Goal: Complete application form

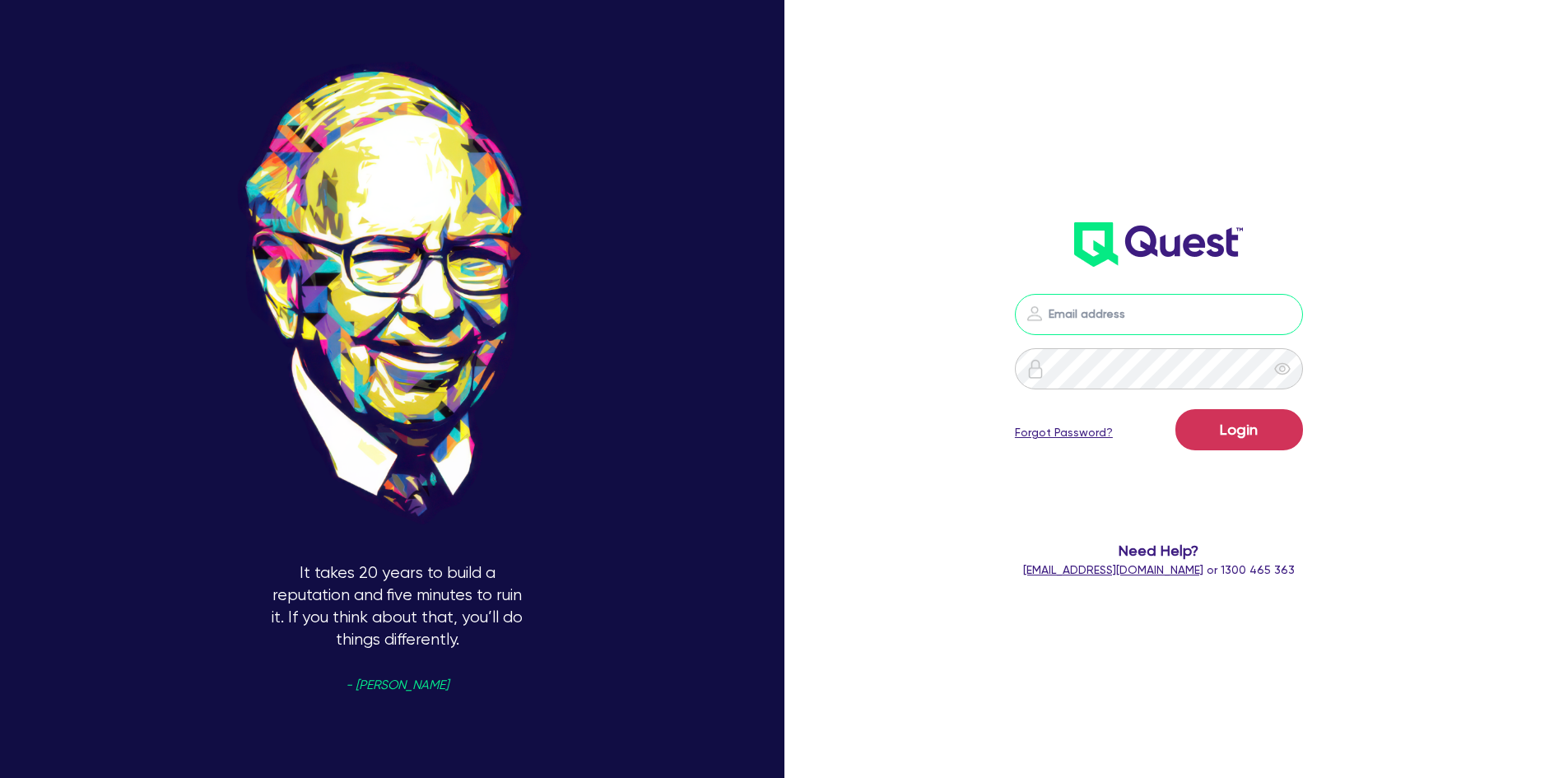
click at [1093, 309] on input "email" at bounding box center [1159, 314] width 288 height 41
type input "[PERSON_NAME][EMAIL_ADDRESS][DOMAIN_NAME]"
click at [1176, 409] on button "Login" at bounding box center [1239, 430] width 127 height 41
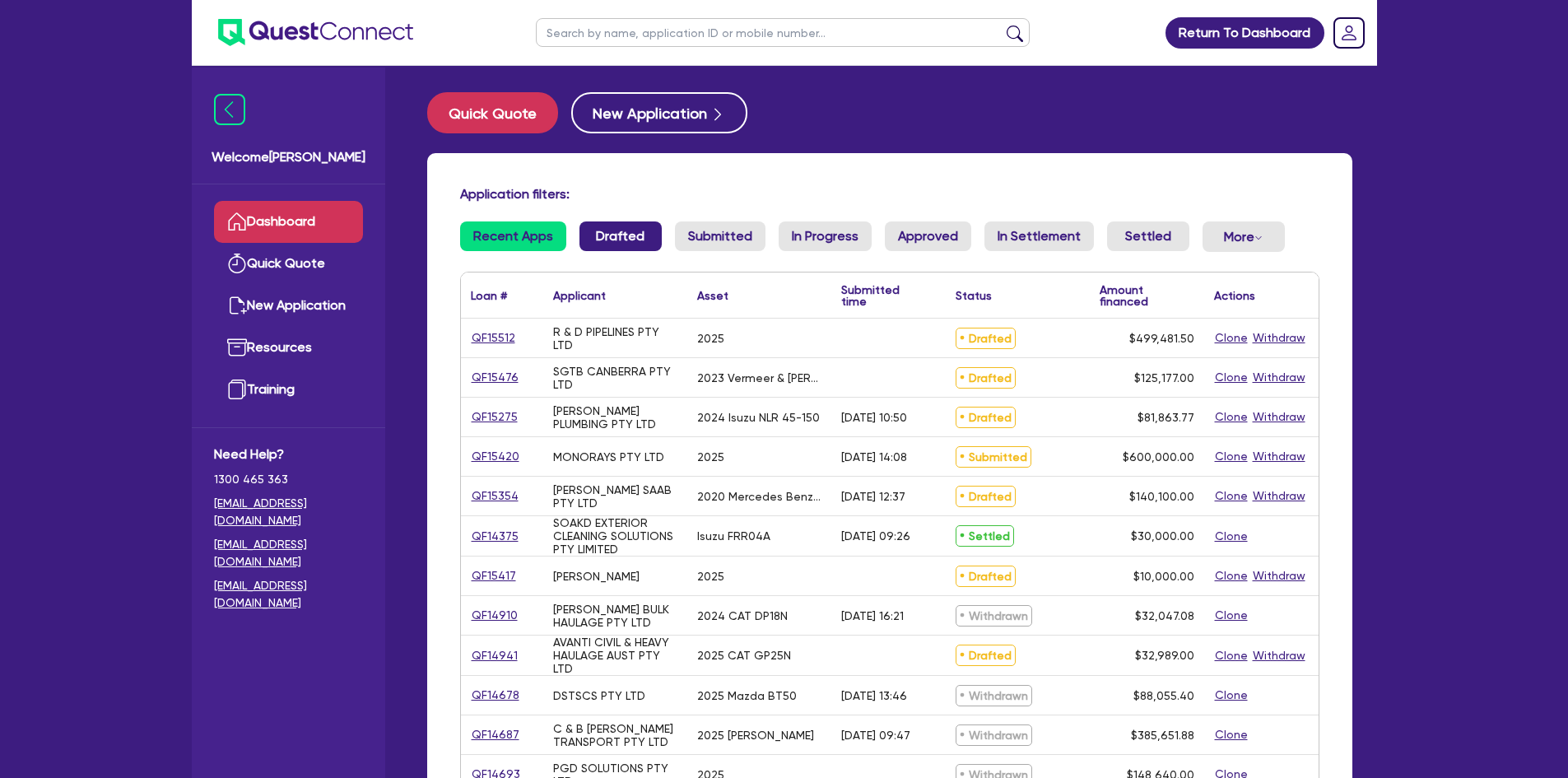
click at [593, 238] on link "Drafted" at bounding box center [621, 236] width 82 height 30
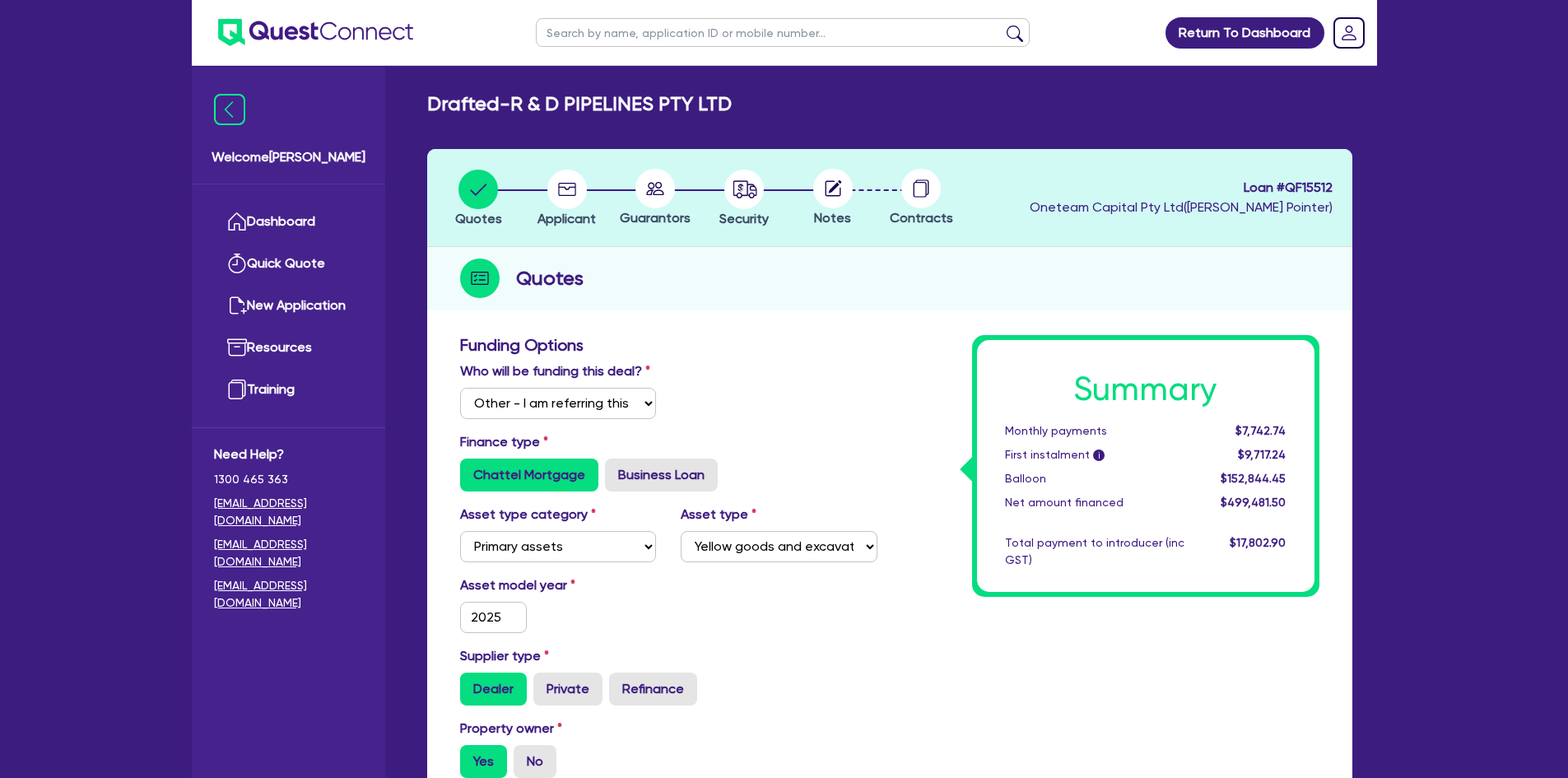
select select "Other"
select select "PRIMARY_ASSETS"
select select "YELLOW_GOODS_AND_EXCAVATORS"
